Goal: Check status: Check status

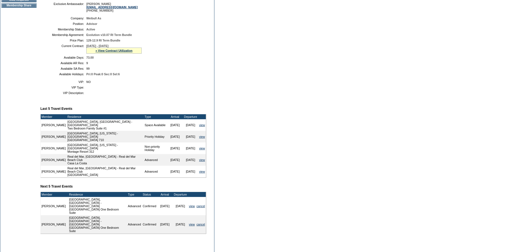
scroll to position [111, 0]
click at [191, 226] on link "view" at bounding box center [192, 223] width 6 height 3
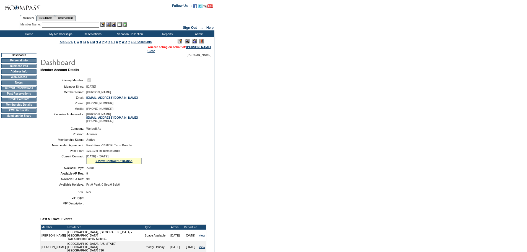
scroll to position [111, 0]
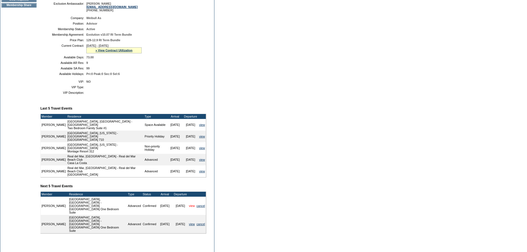
click at [190, 207] on link "view" at bounding box center [192, 205] width 6 height 3
